Goal: Transaction & Acquisition: Download file/media

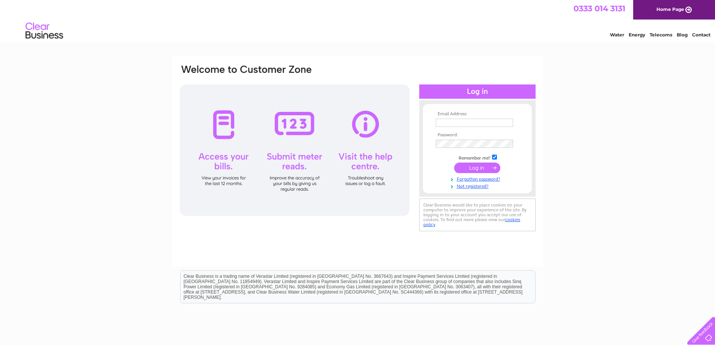
type input "reza@silverburncare.co.uk"
click at [476, 167] on input "submit" at bounding box center [477, 168] width 46 height 11
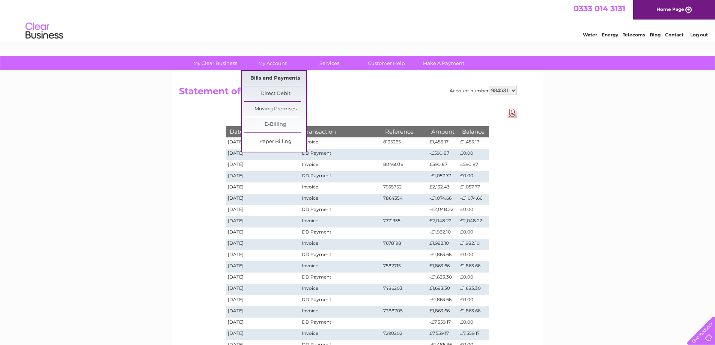
click at [270, 78] on link "Bills and Payments" at bounding box center [275, 78] width 62 height 15
click at [269, 78] on link "Bills and Payments" at bounding box center [275, 78] width 62 height 15
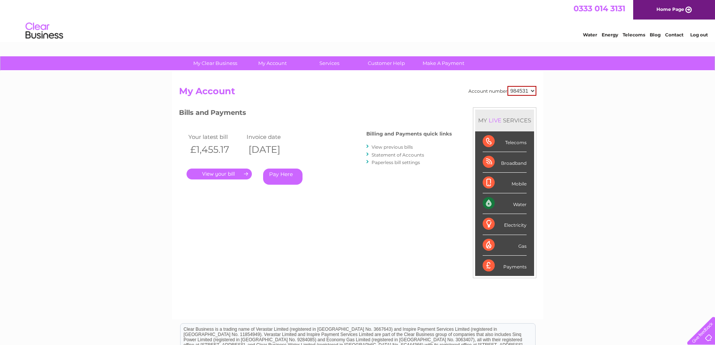
click at [219, 174] on link "." at bounding box center [219, 174] width 65 height 11
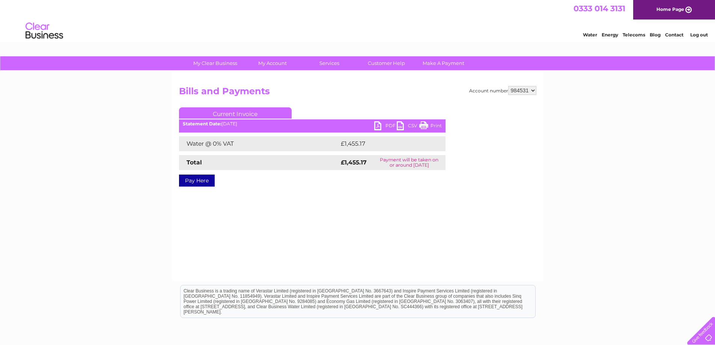
click at [385, 123] on link "PDF" at bounding box center [385, 126] width 23 height 11
